Goal: Task Accomplishment & Management: Manage account settings

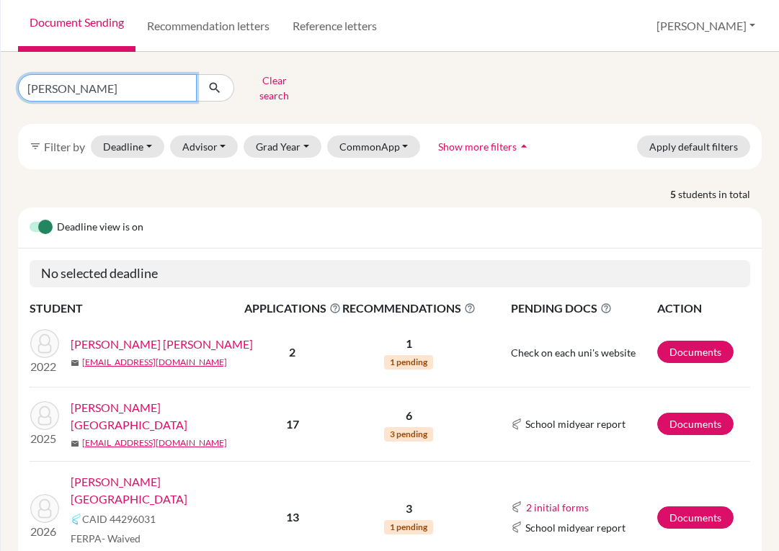
click at [181, 83] on input "reyes" at bounding box center [107, 87] width 179 height 27
type input "gonzales"
click at [212, 89] on icon "submit" at bounding box center [214, 88] width 14 height 14
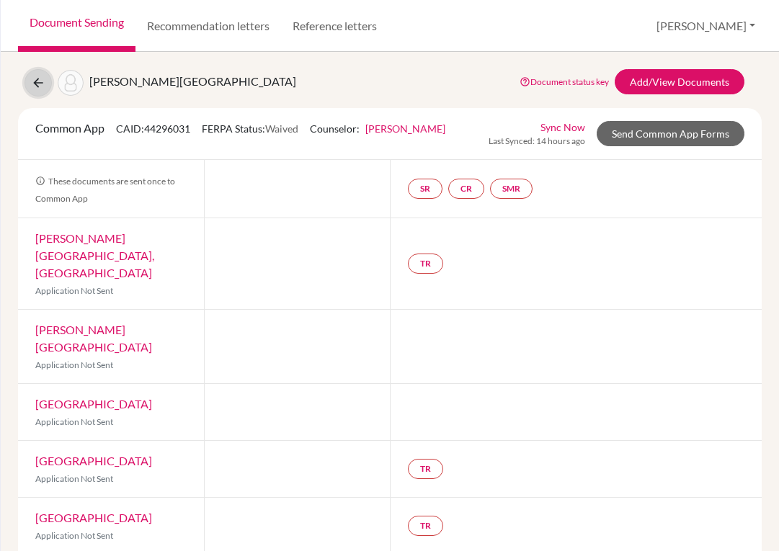
click at [35, 83] on icon at bounding box center [38, 83] width 14 height 14
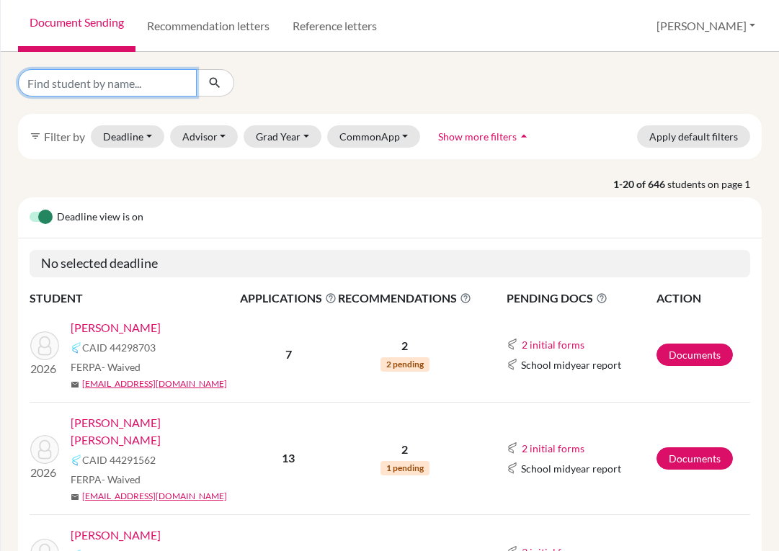
click at [145, 92] on input "Find student by name..." at bounding box center [107, 82] width 179 height 27
type input "[PERSON_NAME]"
click at [217, 87] on icon "submit" at bounding box center [214, 83] width 14 height 14
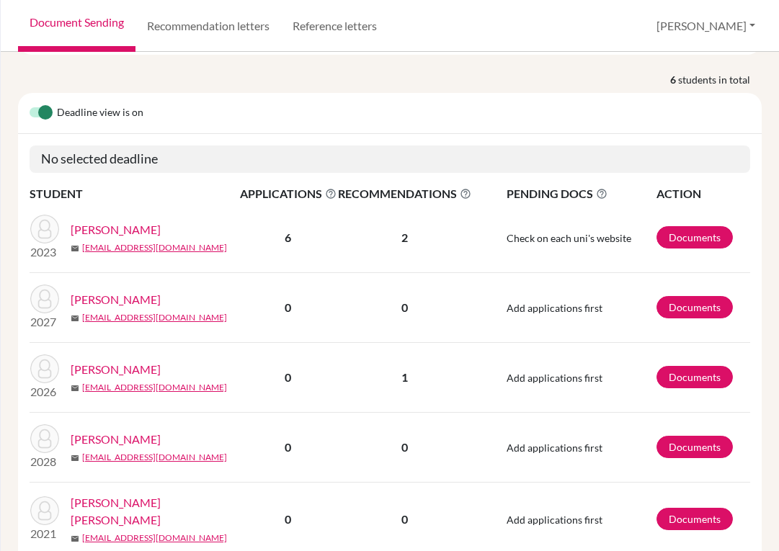
scroll to position [144, 0]
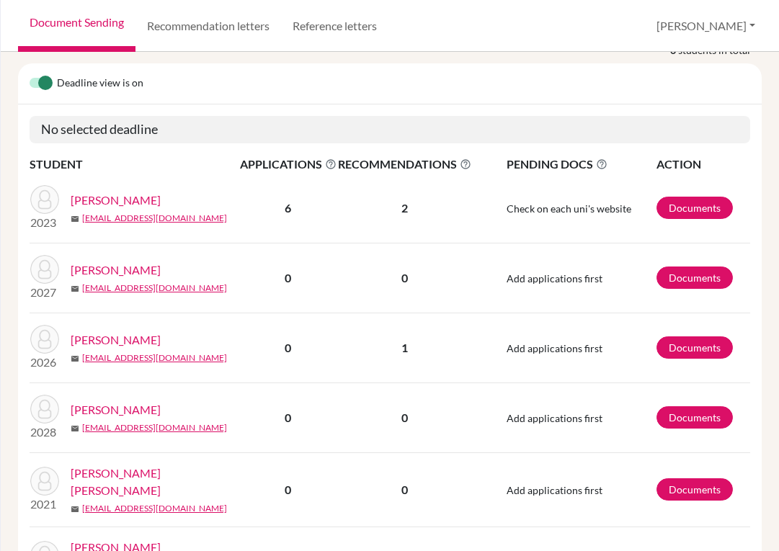
click at [153, 331] on link "Gonzalez, Miguel" at bounding box center [116, 339] width 90 height 17
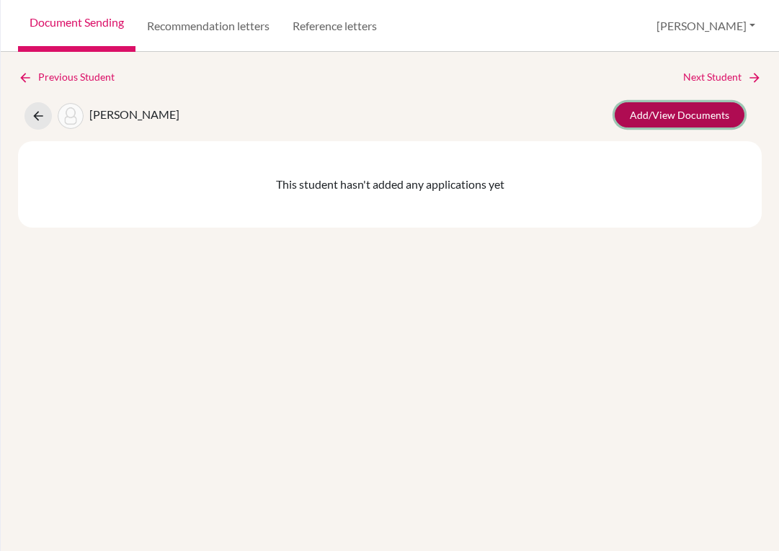
click at [643, 107] on link "Add/View Documents" at bounding box center [679, 114] width 130 height 25
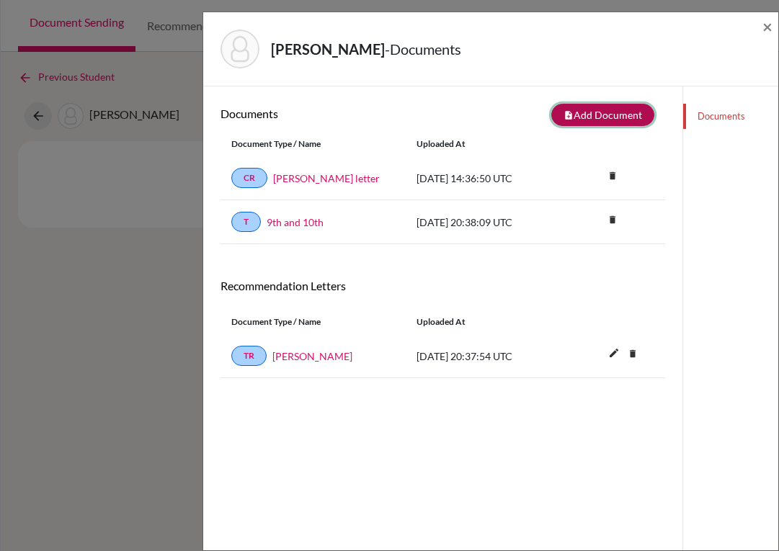
click at [582, 104] on button "note_add Add Document" at bounding box center [602, 115] width 103 height 22
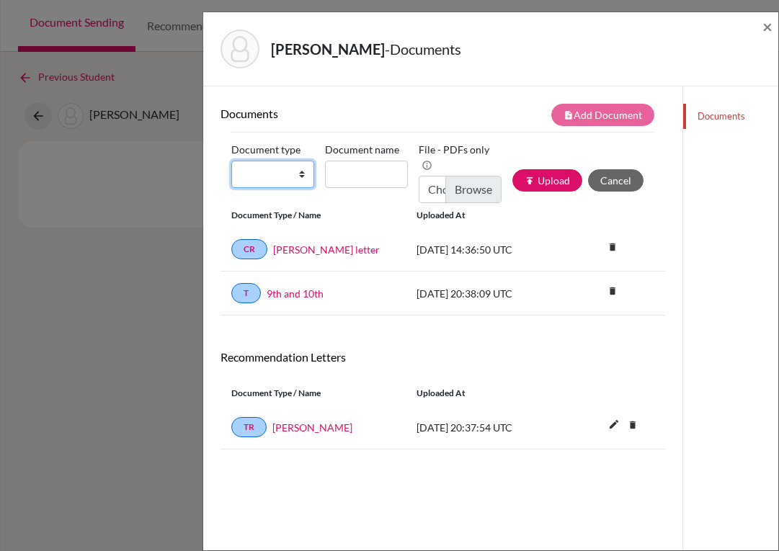
click at [300, 174] on select "Change explanation for Common App reports Counselor recommendation Internationa…" at bounding box center [272, 174] width 83 height 27
select select "2"
click at [231, 161] on select "Change explanation for Common App reports Counselor recommendation Internationa…" at bounding box center [272, 174] width 83 height 27
click at [382, 166] on input "Document name" at bounding box center [366, 174] width 83 height 27
type input "Transcript 11-12"
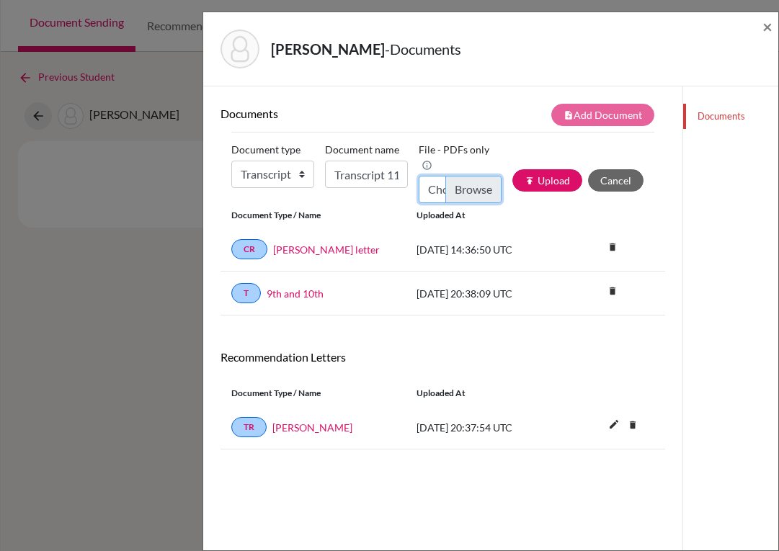
click at [466, 188] on input "Choose file" at bounding box center [459, 189] width 83 height 27
type input "C:\fakepath\Miguel Gonzalez_Transcripts.pdf"
click at [534, 179] on button "publish Upload" at bounding box center [547, 180] width 70 height 22
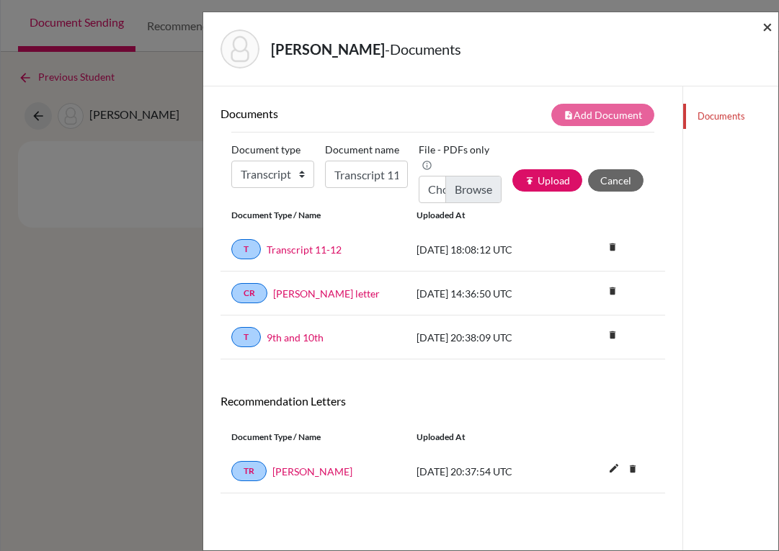
click at [766, 31] on span "×" at bounding box center [767, 26] width 10 height 21
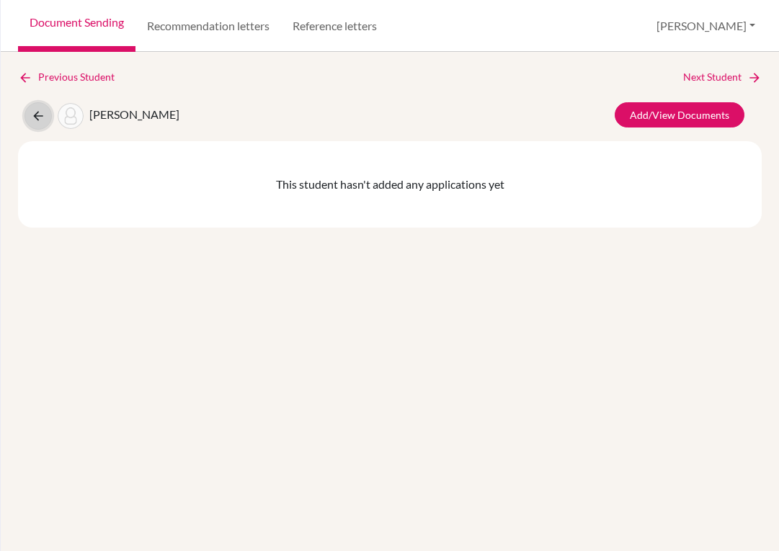
click at [36, 118] on icon at bounding box center [38, 116] width 14 height 14
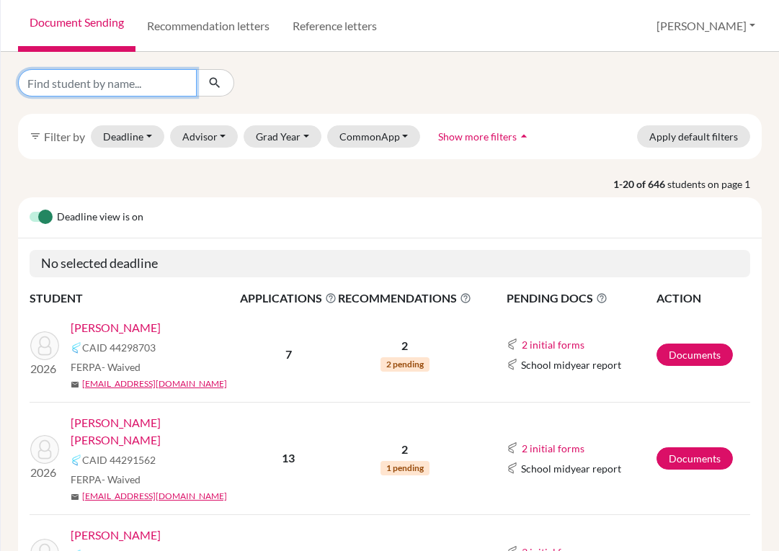
click at [190, 79] on input "Find student by name..." at bounding box center [107, 82] width 179 height 27
type input "[PERSON_NAME]"
click at [214, 89] on icon "submit" at bounding box center [214, 83] width 14 height 14
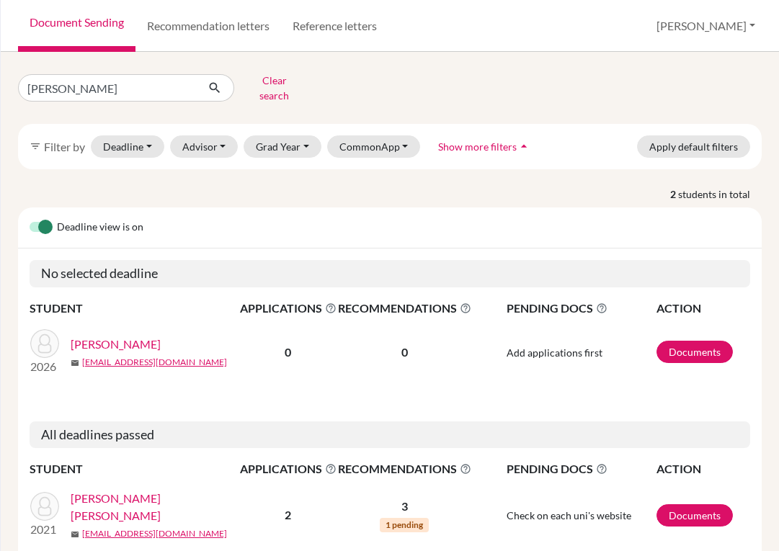
click at [135, 336] on link "[PERSON_NAME]" at bounding box center [116, 344] width 90 height 17
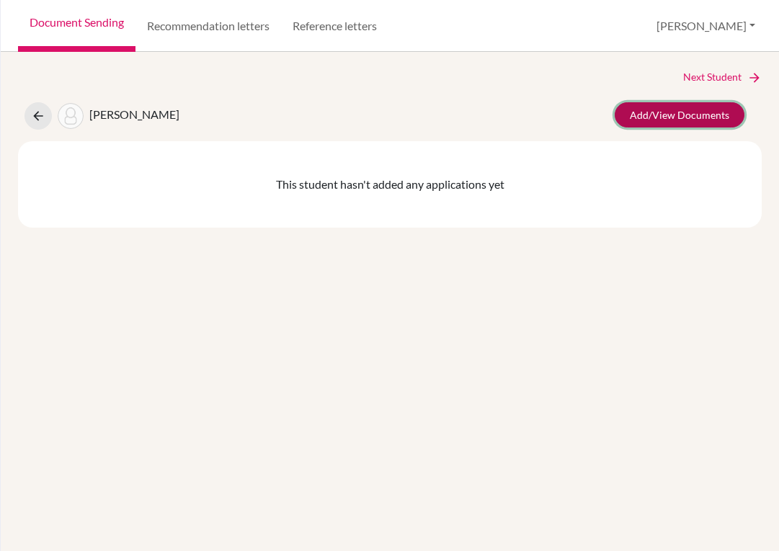
click at [641, 117] on link "Add/View Documents" at bounding box center [679, 114] width 130 height 25
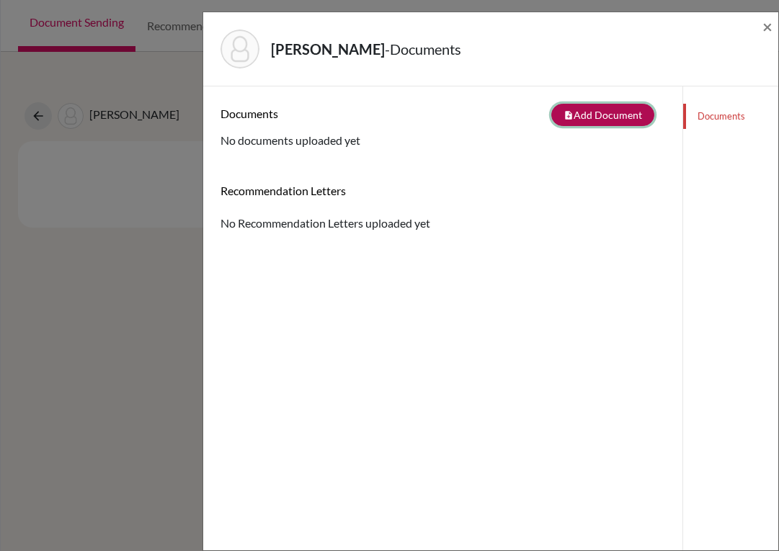
click at [591, 116] on button "note_add Add Document" at bounding box center [602, 115] width 103 height 22
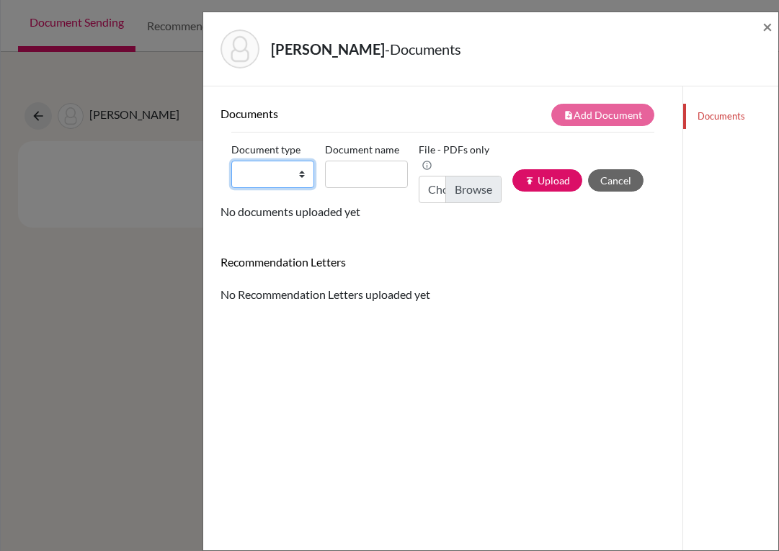
click at [292, 176] on select "Change explanation for Common App reports Counselor recommendation Internationa…" at bounding box center [272, 174] width 83 height 27
select select "2"
click at [231, 161] on select "Change explanation for Common App reports Counselor recommendation Internationa…" at bounding box center [272, 174] width 83 height 27
click at [370, 165] on input "Document name" at bounding box center [366, 174] width 83 height 27
type input "Transcript 9-11"
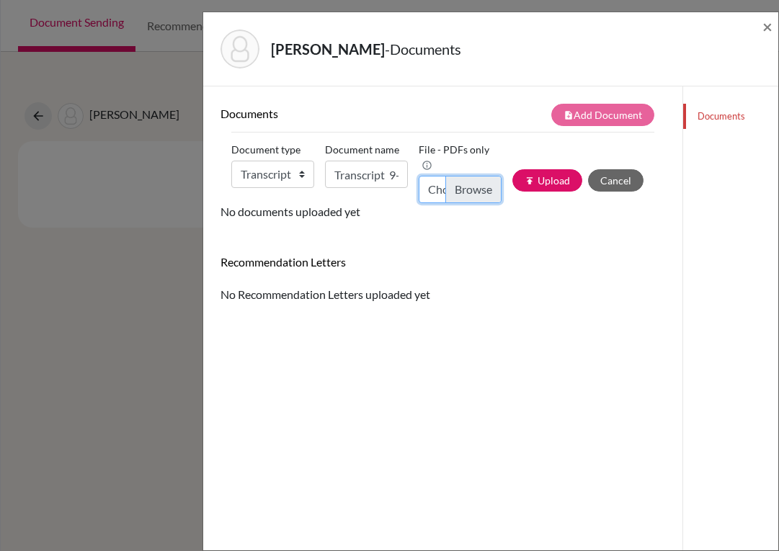
click at [454, 189] on input "Choose file" at bounding box center [459, 189] width 83 height 27
type input "C:\fakepath\Camille Guillen_Transcripts.pdf"
click at [529, 176] on button "publish Upload" at bounding box center [547, 180] width 70 height 22
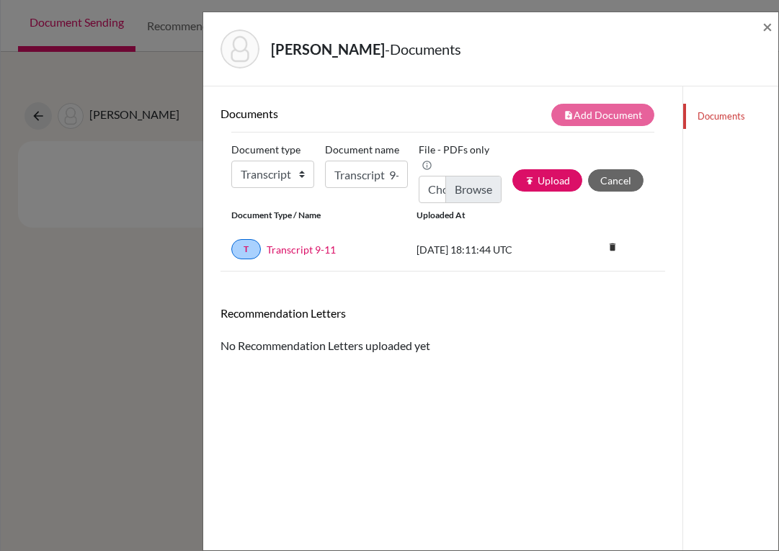
click at [761, 26] on div "Guillen, Camille - Documents ×" at bounding box center [490, 49] width 563 height 62
click at [765, 30] on span "×" at bounding box center [767, 26] width 10 height 21
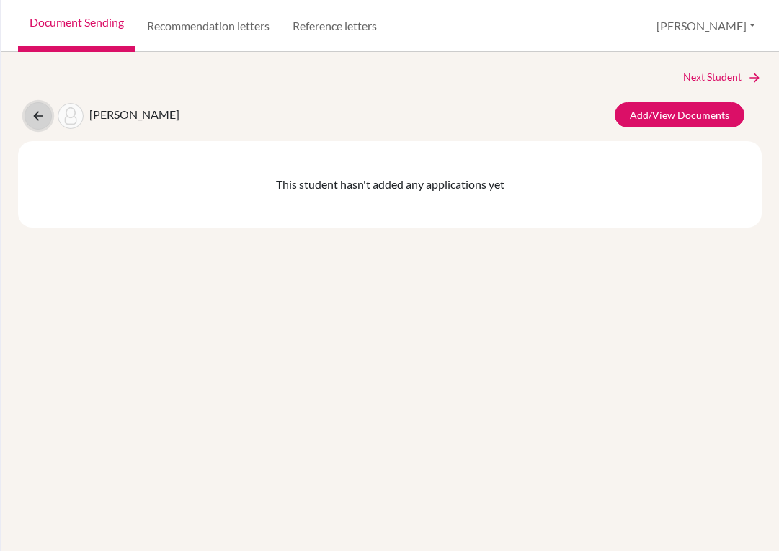
click at [42, 115] on icon at bounding box center [38, 116] width 14 height 14
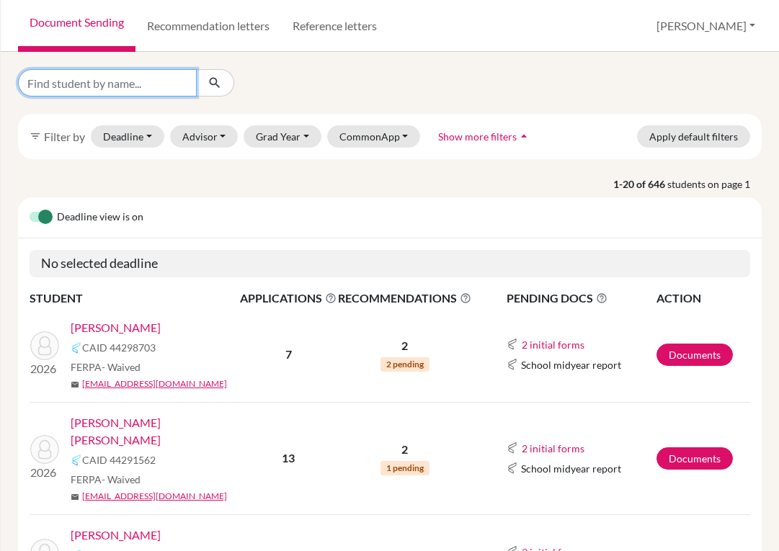
click at [118, 77] on input "Find student by name..." at bounding box center [107, 82] width 179 height 27
type input "hirsch"
click at [223, 90] on button "submit" at bounding box center [215, 82] width 38 height 27
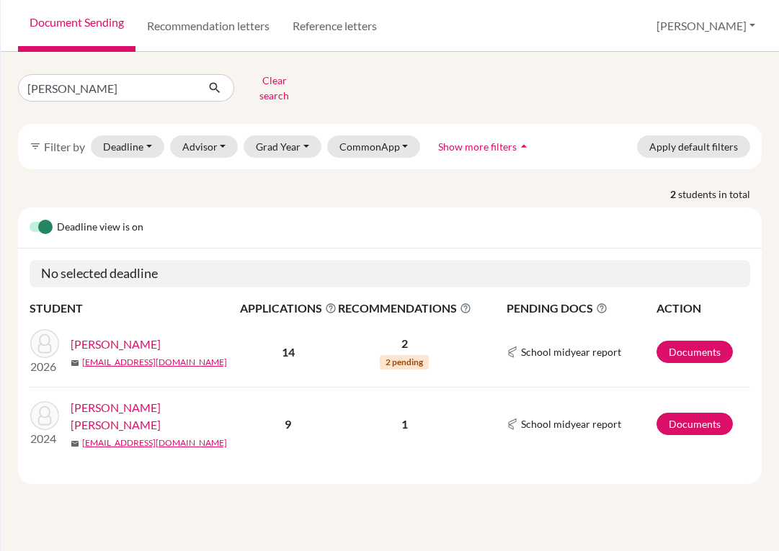
click at [127, 338] on link "Hirsch, Juan" at bounding box center [116, 344] width 90 height 17
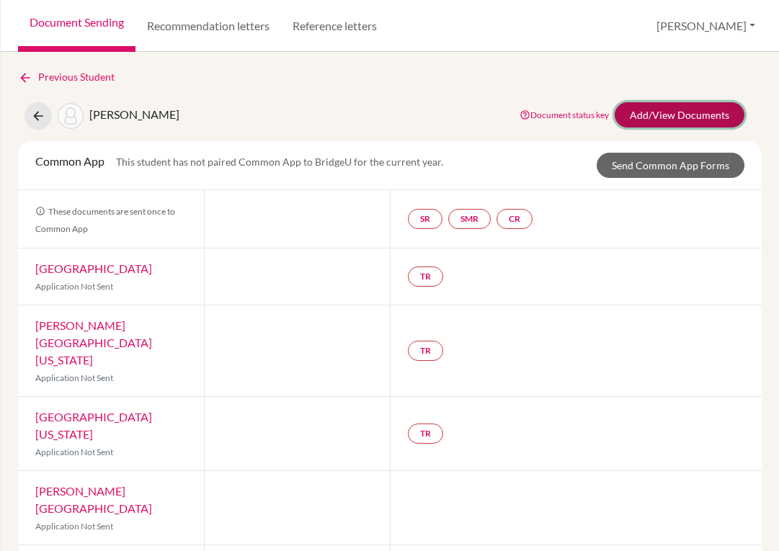
click at [650, 115] on link "Add/View Documents" at bounding box center [679, 114] width 130 height 25
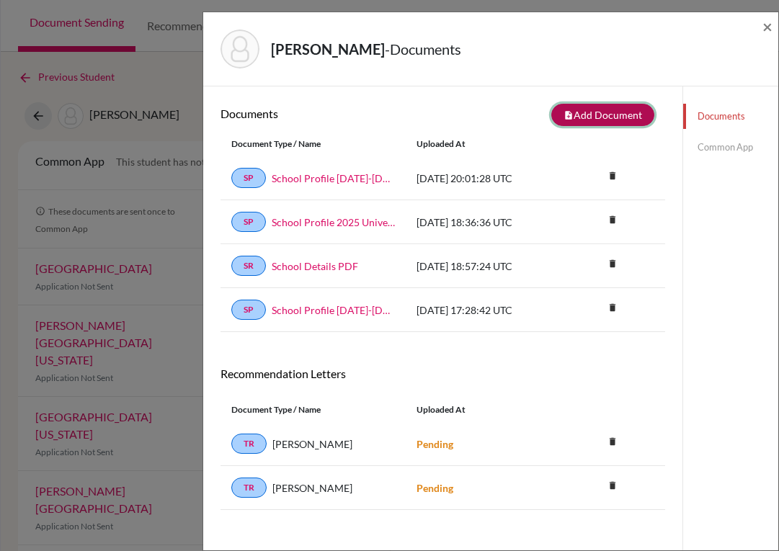
click at [597, 115] on button "note_add Add Document" at bounding box center [602, 115] width 103 height 22
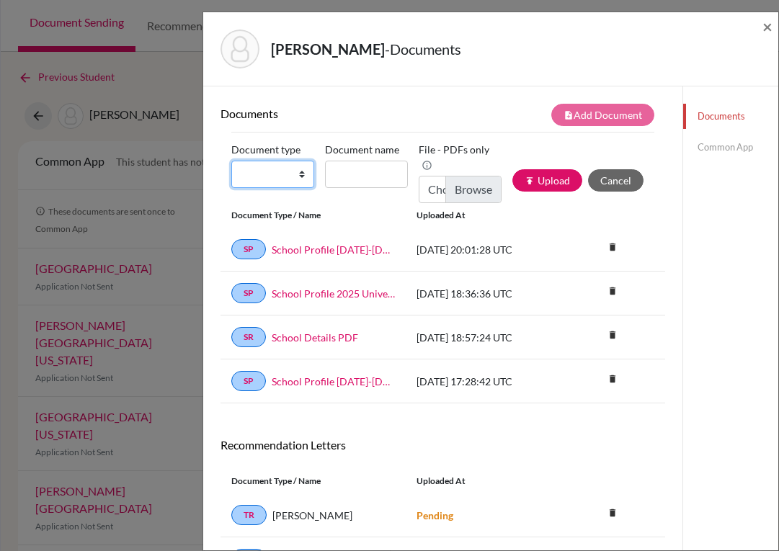
click at [295, 176] on select "Change explanation for Common App reports Counselor recommendation Internationa…" at bounding box center [272, 174] width 83 height 27
select select "2"
click at [231, 161] on select "Change explanation for Common App reports Counselor recommendation Internationa…" at bounding box center [272, 174] width 83 height 27
click at [350, 176] on input "Document name" at bounding box center [366, 174] width 83 height 27
type input "Transcript 9-11"
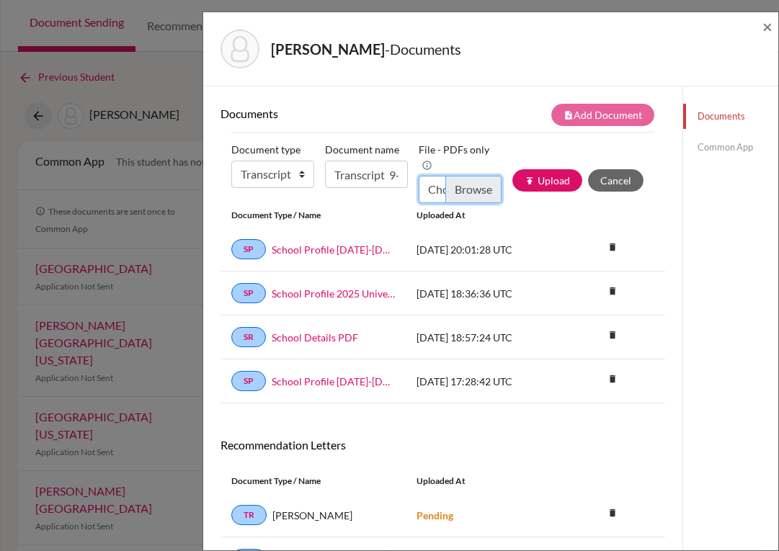
click at [467, 195] on input "Choose file" at bounding box center [459, 189] width 83 height 27
type input "C:\fakepath\Juan Hirsch_Transcripts.pdf"
click at [555, 185] on button "publish Upload" at bounding box center [547, 180] width 70 height 22
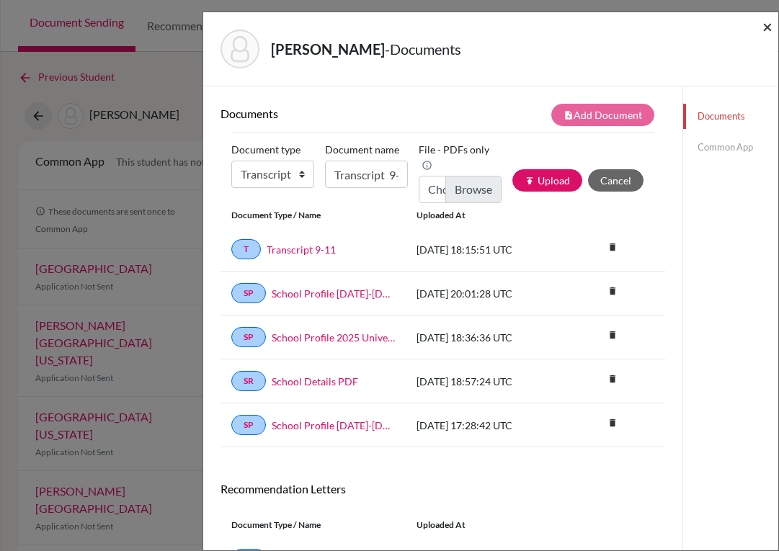
click at [771, 27] on span "×" at bounding box center [767, 26] width 10 height 21
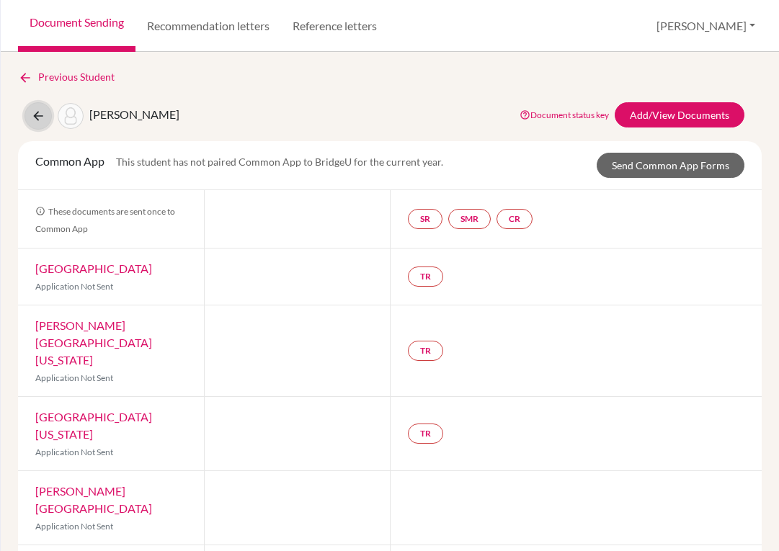
click at [36, 117] on icon at bounding box center [38, 116] width 14 height 14
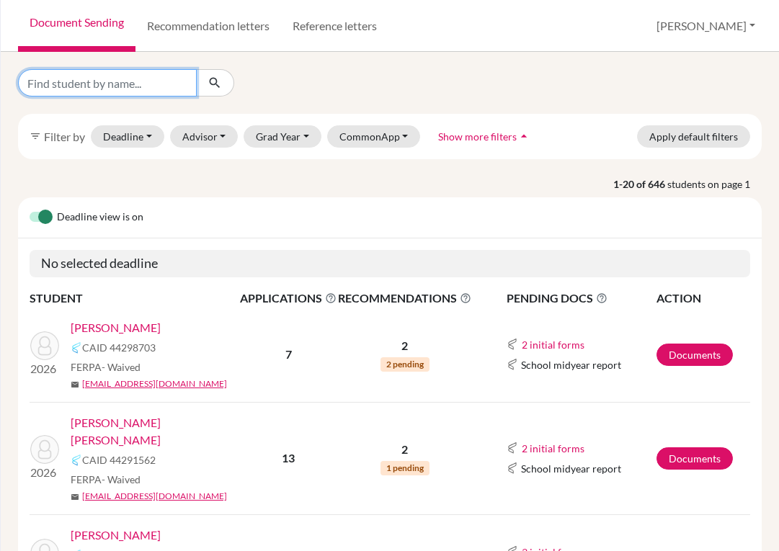
click at [109, 83] on input "Find student by name..." at bounding box center [107, 82] width 179 height 27
type input "hode"
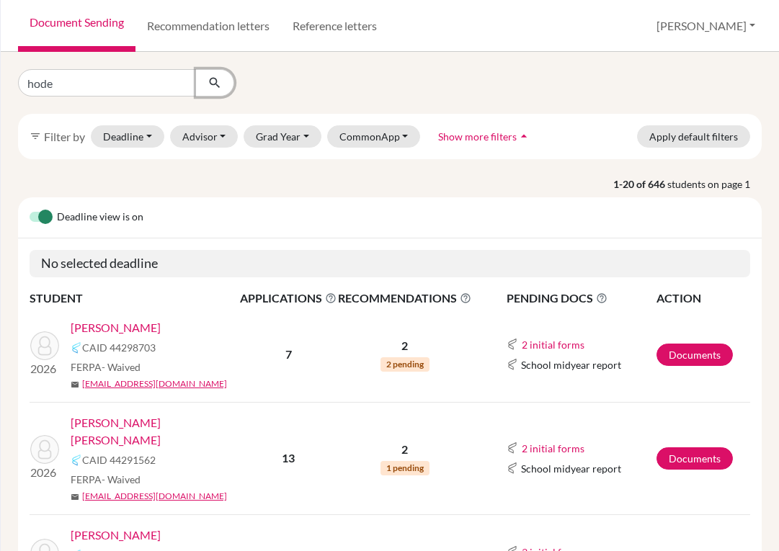
click at [210, 84] on icon "submit" at bounding box center [214, 83] width 14 height 14
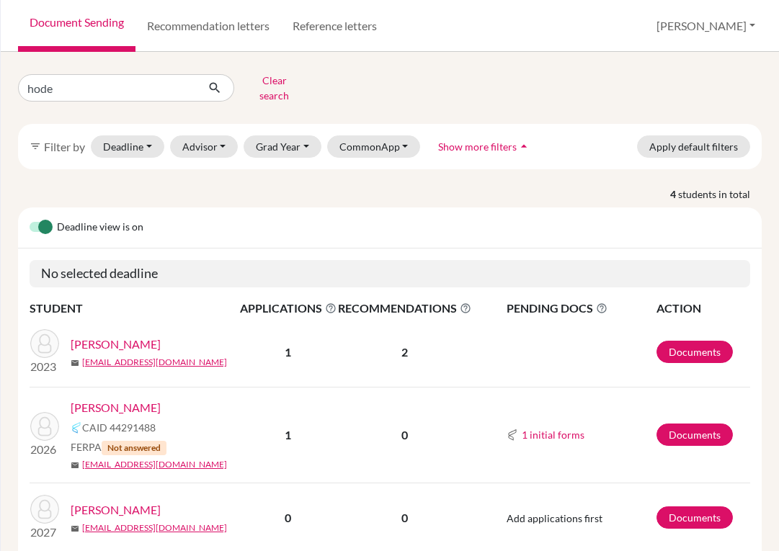
click at [123, 399] on link "[PERSON_NAME]" at bounding box center [116, 407] width 90 height 17
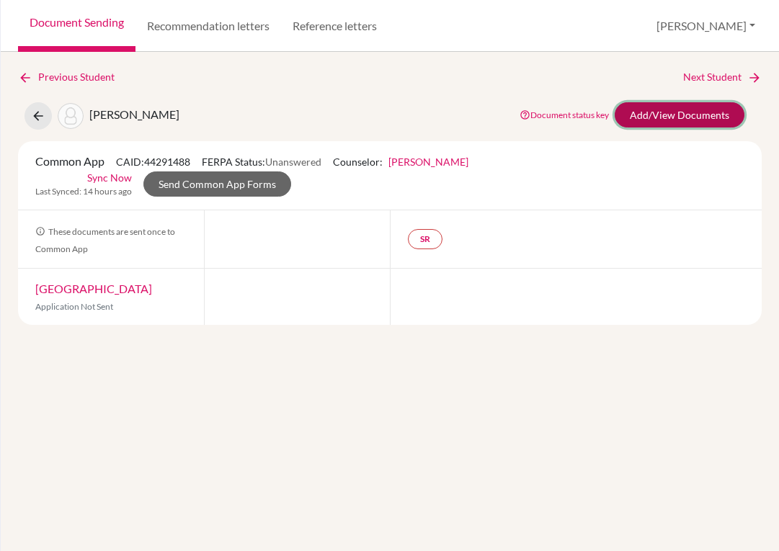
click at [668, 110] on link "Add/View Documents" at bounding box center [679, 114] width 130 height 25
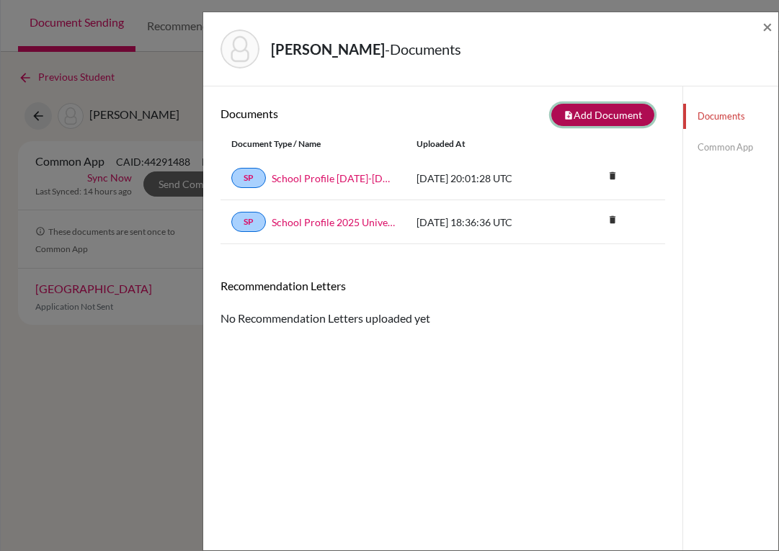
click at [573, 112] on button "note_add Add Document" at bounding box center [602, 115] width 103 height 22
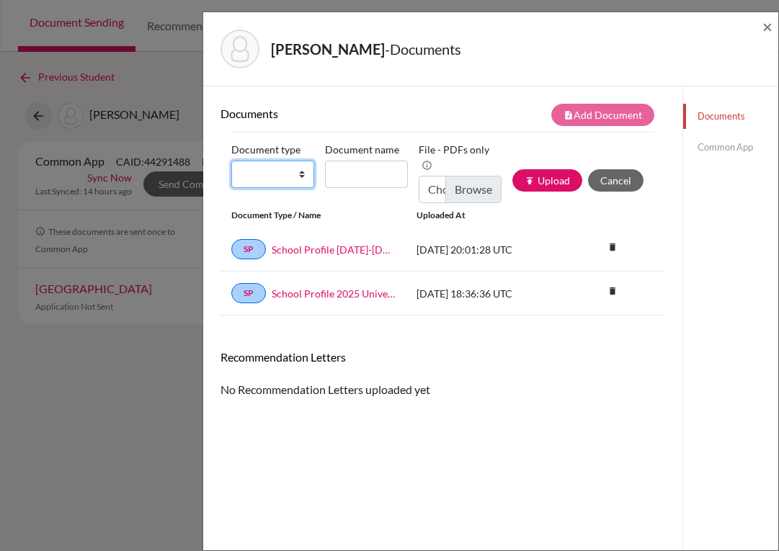
click at [299, 172] on select "Change explanation for Common App reports Counselor recommendation Internationa…" at bounding box center [272, 174] width 83 height 27
select select "2"
click at [231, 161] on select "Change explanation for Common App reports Counselor recommendation Internationa…" at bounding box center [272, 174] width 83 height 27
click at [346, 179] on input "Document name" at bounding box center [366, 174] width 83 height 27
type input "Transcript 9-11"
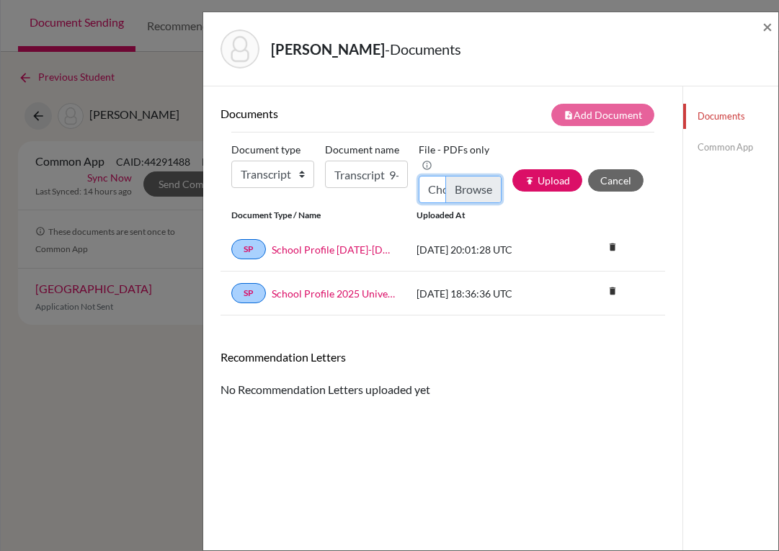
click at [468, 184] on input "Choose file" at bounding box center [459, 189] width 83 height 27
type input "C:\fakepath\Ivanna Hode_Transcripts.pdf"
click at [542, 189] on button "publish Upload" at bounding box center [547, 180] width 70 height 22
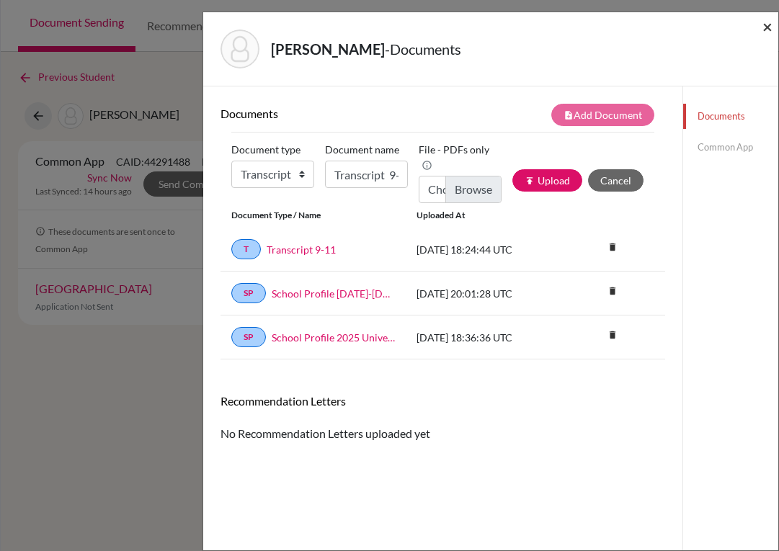
click at [766, 30] on span "×" at bounding box center [767, 26] width 10 height 21
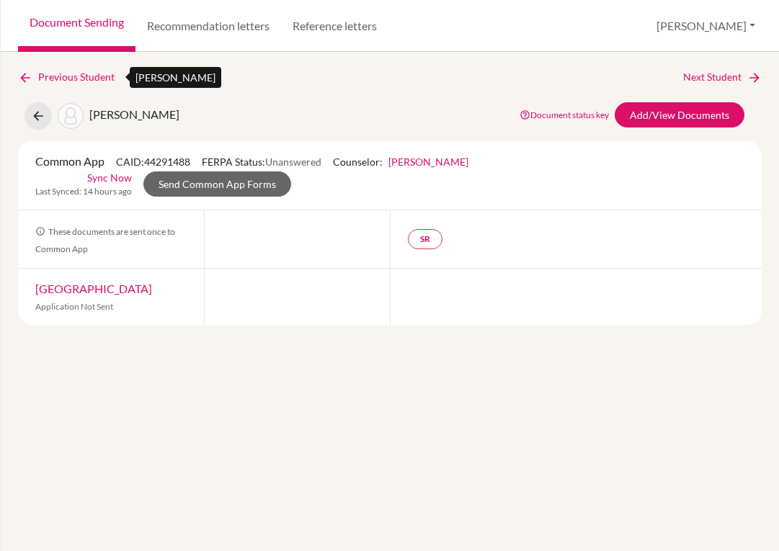
click at [27, 82] on icon at bounding box center [25, 78] width 14 height 14
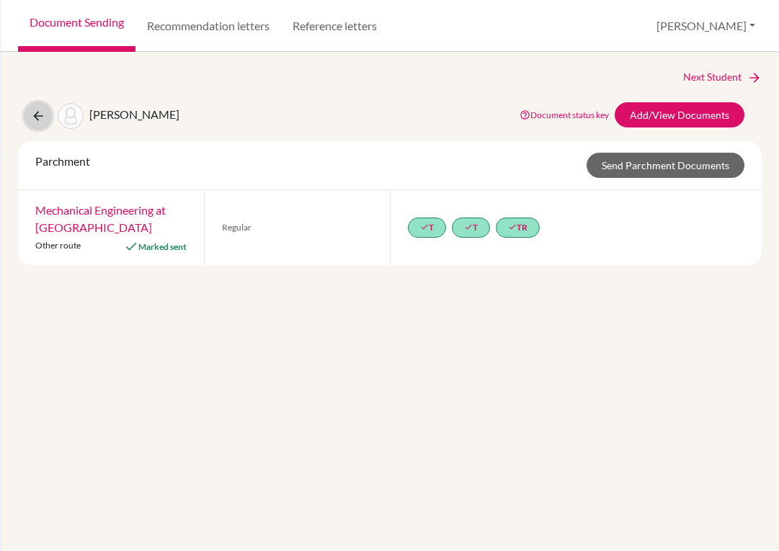
click at [43, 115] on icon at bounding box center [38, 116] width 14 height 14
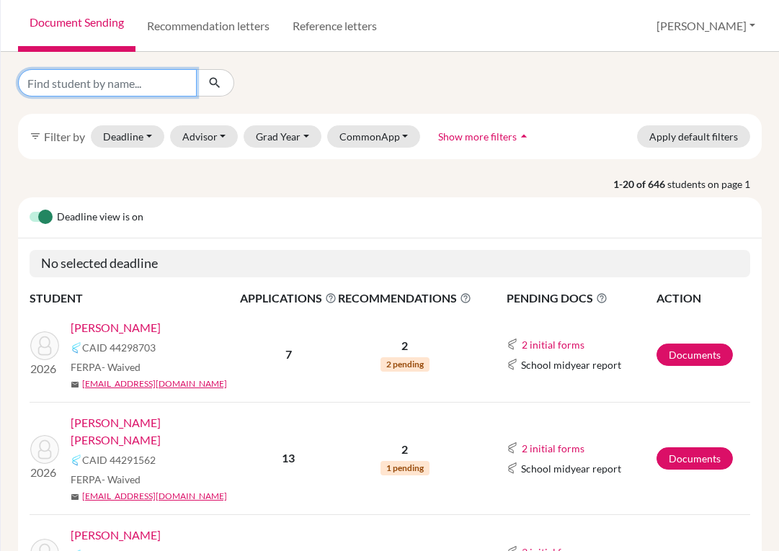
click at [119, 85] on input "Find student by name..." at bounding box center [107, 82] width 179 height 27
type input "[PERSON_NAME]"
click at [212, 81] on icon "submit" at bounding box center [214, 83] width 14 height 14
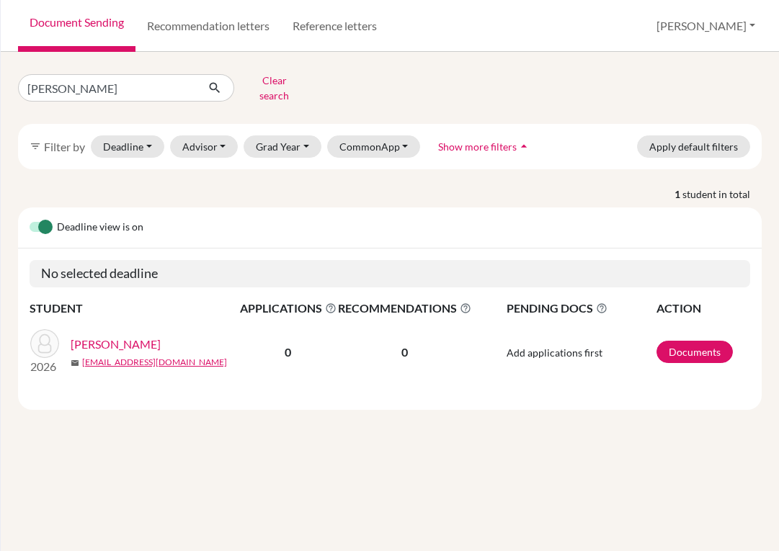
click at [119, 336] on link "[PERSON_NAME]" at bounding box center [116, 344] width 90 height 17
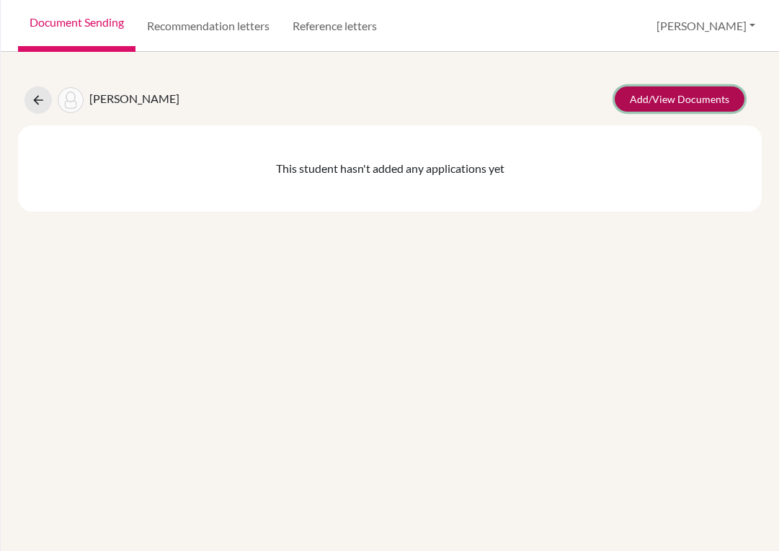
click at [656, 97] on link "Add/View Documents" at bounding box center [679, 98] width 130 height 25
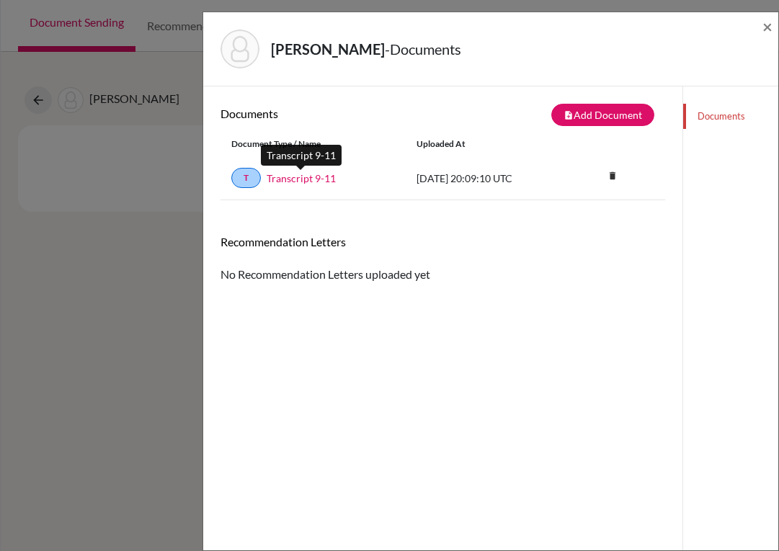
click at [305, 179] on link "Transcript 9-11" at bounding box center [300, 178] width 69 height 15
click at [765, 28] on span "×" at bounding box center [767, 26] width 10 height 21
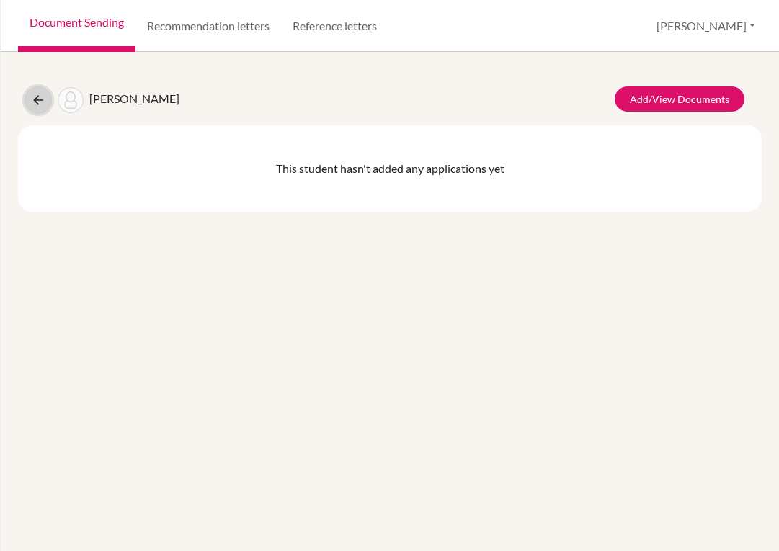
click at [41, 105] on icon at bounding box center [38, 100] width 14 height 14
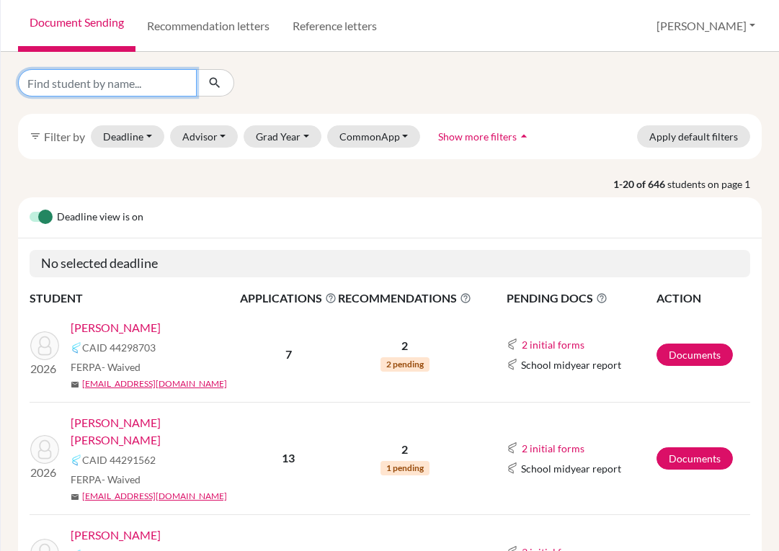
click at [139, 84] on input "Find student by name..." at bounding box center [107, 82] width 179 height 27
type input "[PERSON_NAME]"
click at [213, 85] on icon "submit" at bounding box center [214, 83] width 14 height 14
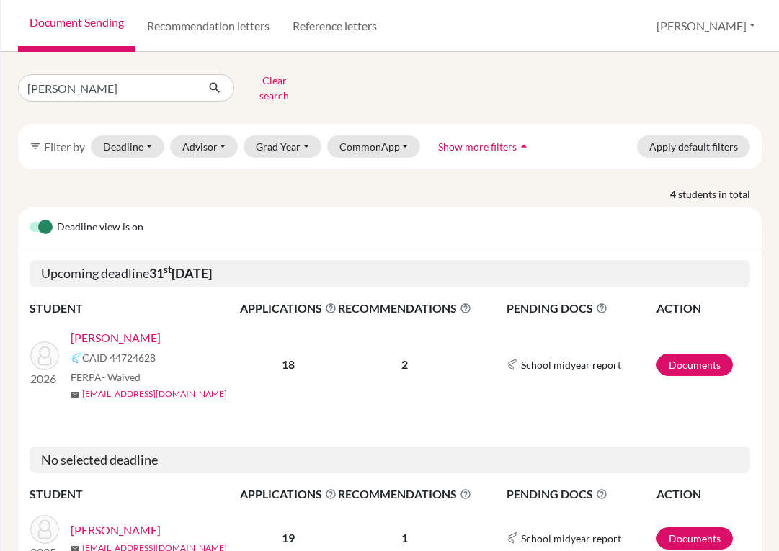
click at [117, 329] on link "[PERSON_NAME]" at bounding box center [116, 337] width 90 height 17
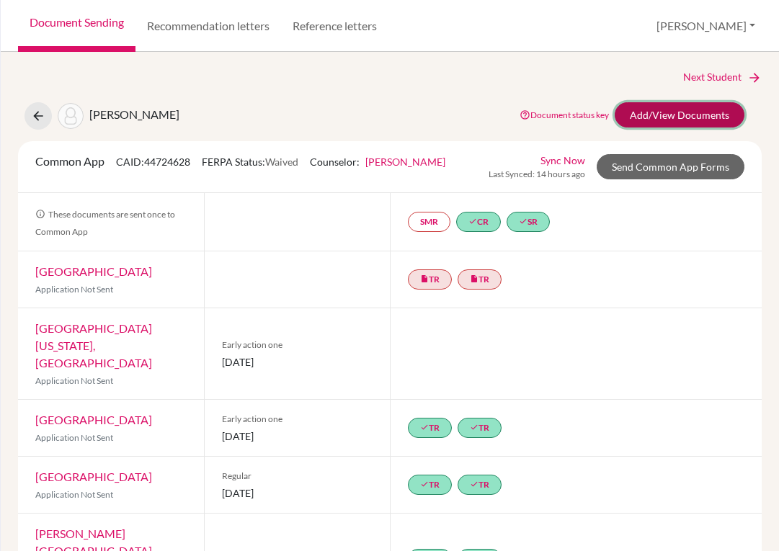
click at [660, 124] on link "Add/View Documents" at bounding box center [679, 114] width 130 height 25
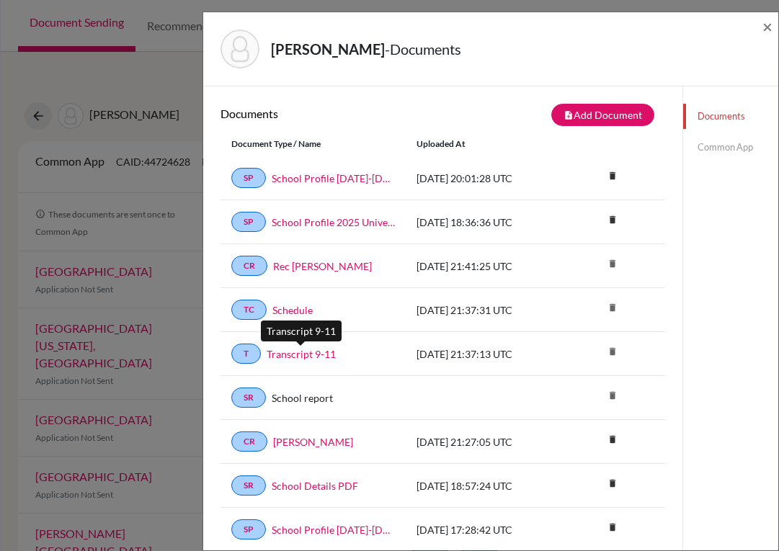
click at [290, 351] on link "Transcript 9-11" at bounding box center [300, 353] width 69 height 15
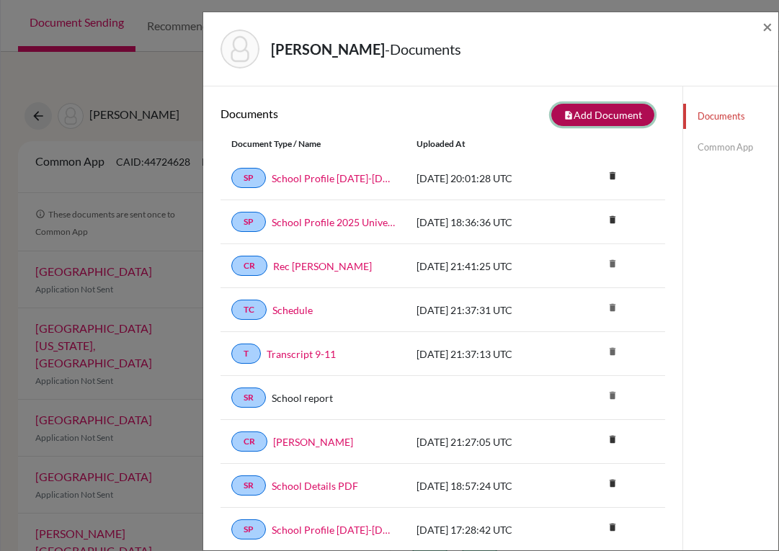
click at [581, 120] on button "note_add Add Document" at bounding box center [602, 115] width 103 height 22
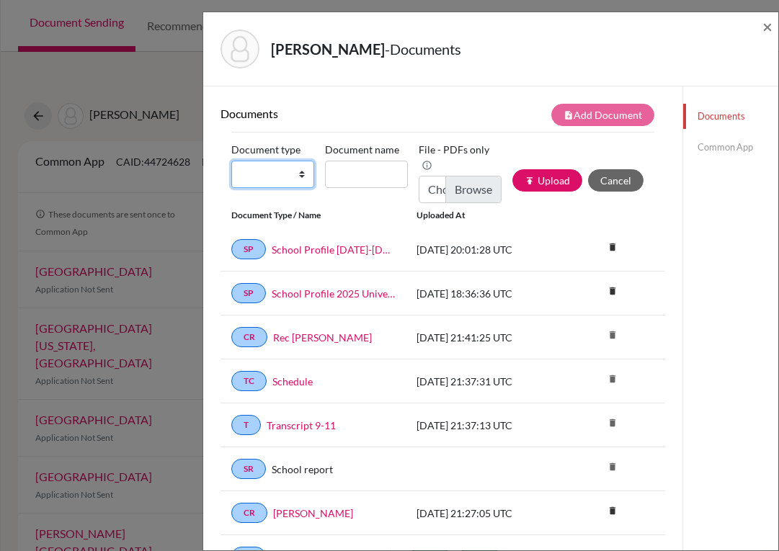
click at [297, 170] on select "Change explanation for Common App reports Counselor recommendation Internationa…" at bounding box center [272, 174] width 83 height 27
select select "2"
click at [231, 161] on select "Change explanation for Common App reports Counselor recommendation Internationa…" at bounding box center [272, 174] width 83 height 27
click at [362, 174] on input "Document name" at bounding box center [366, 174] width 83 height 27
type input "Transcript 9-11"
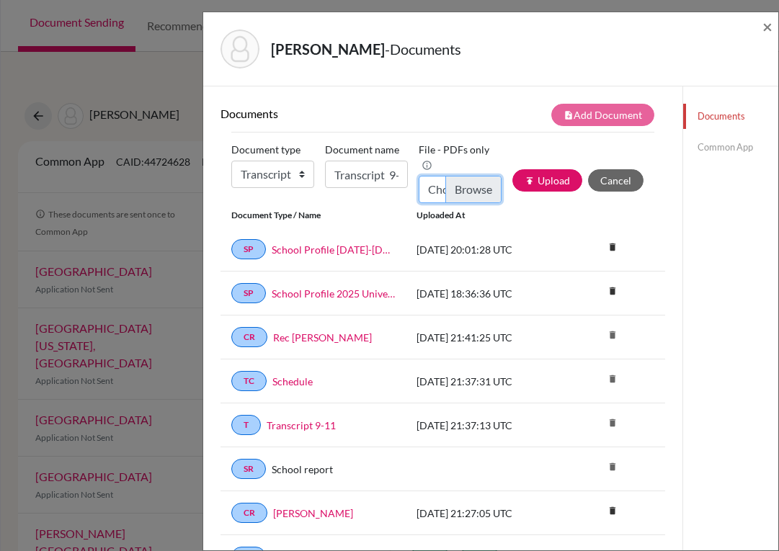
click at [470, 188] on input "Choose file" at bounding box center [459, 189] width 83 height 27
type input "C:\fakepath\Valeria Irias_Transcripts.pdf"
click at [537, 176] on button "publish Upload" at bounding box center [547, 180] width 70 height 22
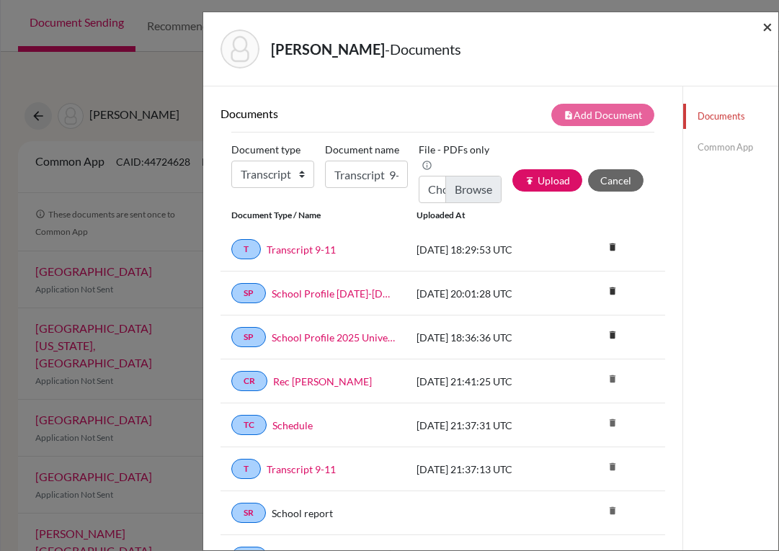
click at [763, 24] on span "×" at bounding box center [767, 26] width 10 height 21
